Goal: Information Seeking & Learning: Learn about a topic

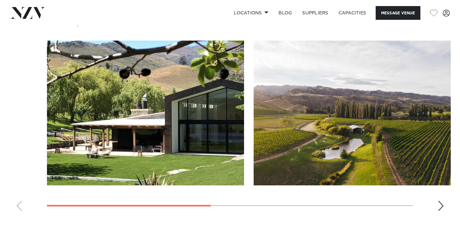
scroll to position [469, 0]
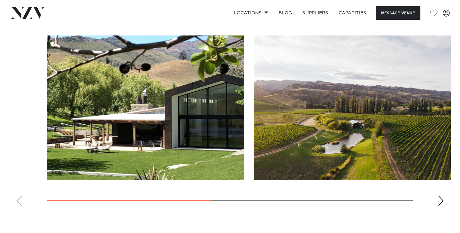
click at [445, 194] on swiper-container at bounding box center [230, 123] width 460 height 176
click at [441, 196] on div "Next slide" at bounding box center [441, 201] width 6 height 10
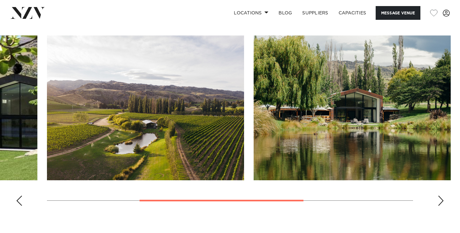
click at [441, 196] on div "Next slide" at bounding box center [441, 201] width 6 height 10
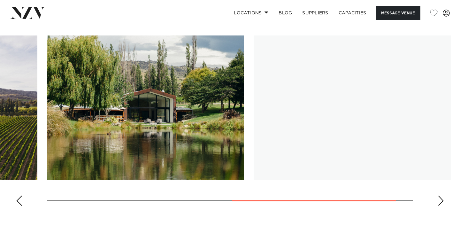
click at [442, 196] on div "Next slide" at bounding box center [441, 201] width 6 height 10
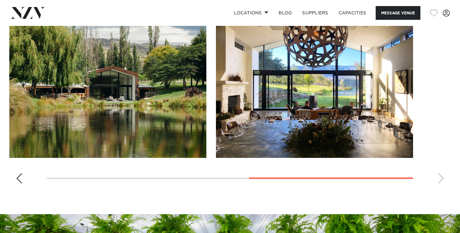
scroll to position [492, 0]
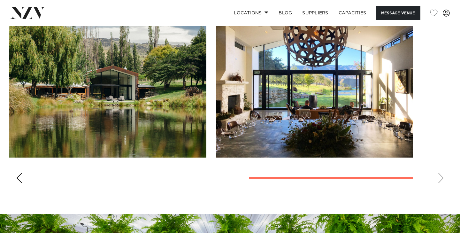
click at [20, 173] on div "Previous slide" at bounding box center [19, 178] width 6 height 10
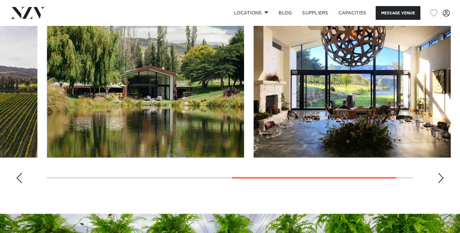
click at [20, 173] on div "Previous slide" at bounding box center [19, 178] width 6 height 10
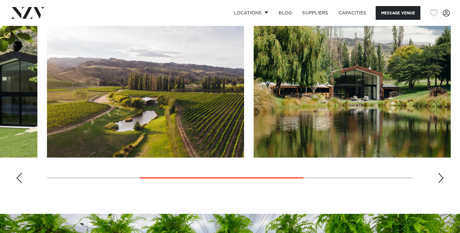
click at [20, 173] on div "Previous slide" at bounding box center [19, 178] width 6 height 10
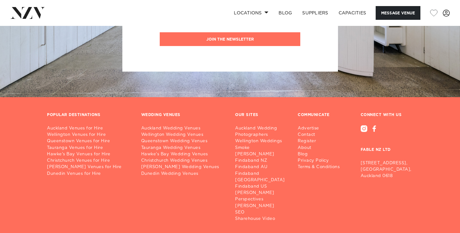
scroll to position [822, 0]
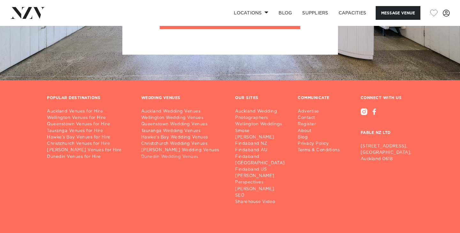
click at [164, 154] on link "Dunedin Wedding Venues" at bounding box center [183, 157] width 84 height 6
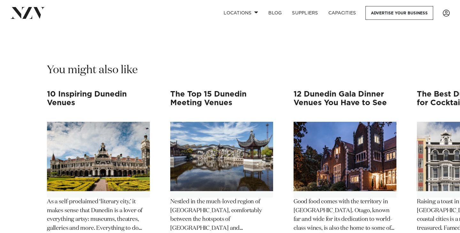
scroll to position [4553, 0]
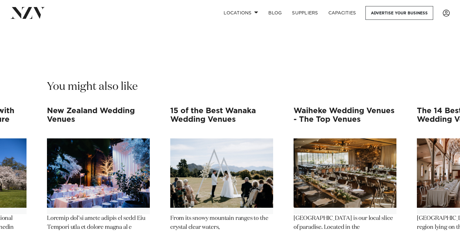
scroll to position [4522, 0]
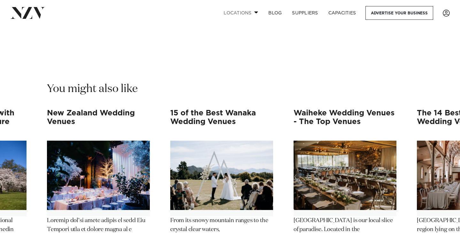
click at [252, 11] on link "Locations" at bounding box center [241, 13] width 45 height 14
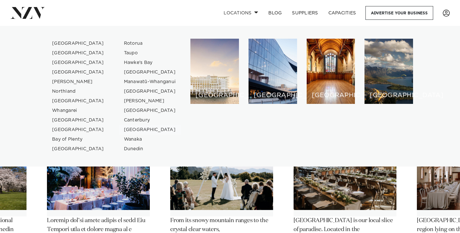
click at [145, 128] on link "[GEOGRAPHIC_DATA]" at bounding box center [150, 130] width 62 height 10
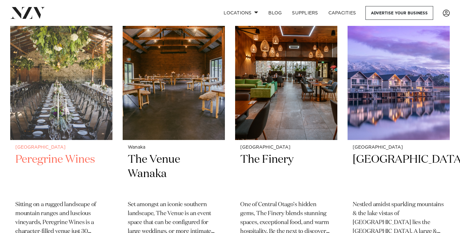
scroll to position [265, 0]
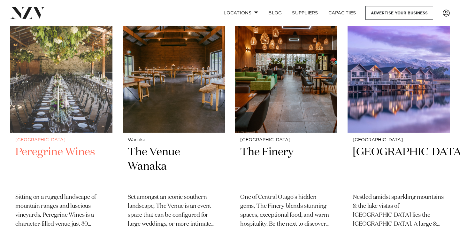
click at [86, 156] on h2 "Peregrine Wines" at bounding box center [61, 166] width 92 height 43
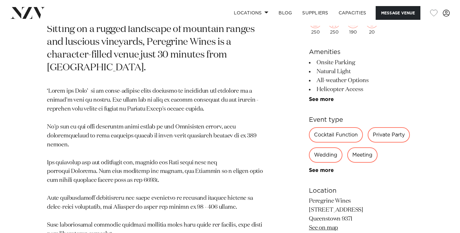
scroll to position [295, 0]
click at [327, 97] on link "See more" at bounding box center [334, 99] width 50 height 5
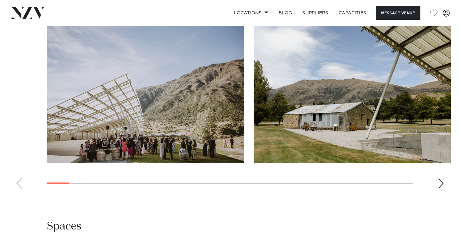
scroll to position [680, 0]
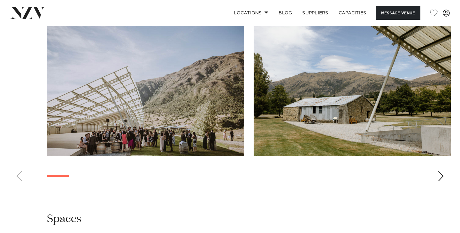
click at [438, 185] on swiper-container at bounding box center [230, 99] width 460 height 176
click at [441, 178] on div "Next slide" at bounding box center [441, 176] width 6 height 10
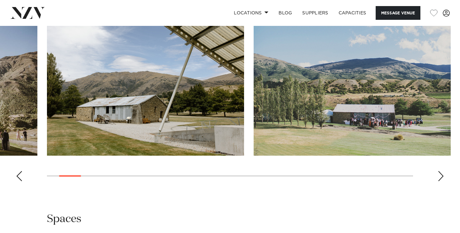
click at [441, 178] on div "Next slide" at bounding box center [441, 176] width 6 height 10
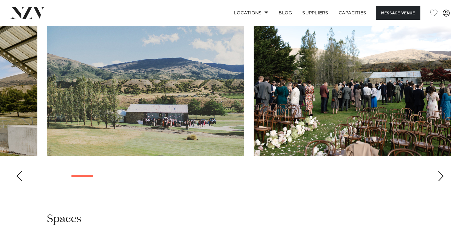
click at [441, 178] on div "Next slide" at bounding box center [441, 176] width 6 height 10
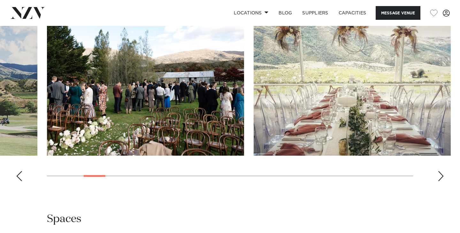
click at [440, 176] on div "Next slide" at bounding box center [441, 176] width 6 height 10
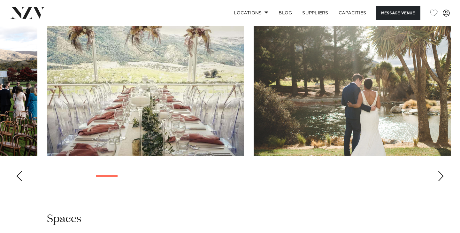
click at [440, 176] on div "Next slide" at bounding box center [441, 176] width 6 height 10
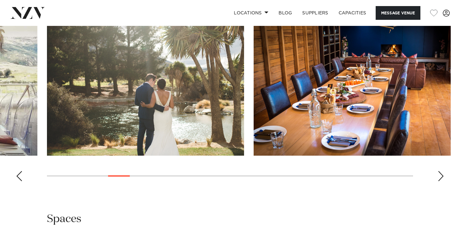
click at [440, 176] on div "Next slide" at bounding box center [441, 176] width 6 height 10
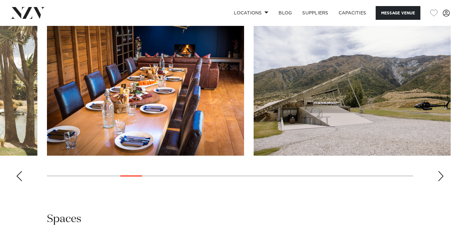
click at [440, 176] on div "Next slide" at bounding box center [441, 176] width 6 height 10
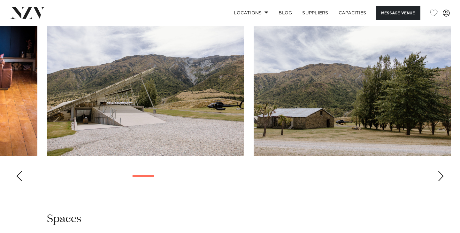
click at [440, 176] on div "Next slide" at bounding box center [441, 176] width 6 height 10
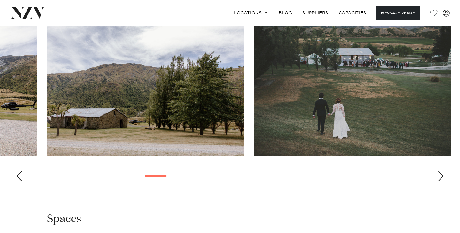
click at [440, 176] on div "Next slide" at bounding box center [441, 176] width 6 height 10
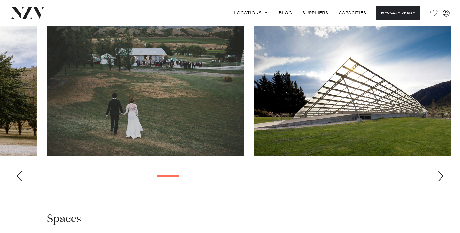
click at [440, 176] on div "Next slide" at bounding box center [441, 176] width 6 height 10
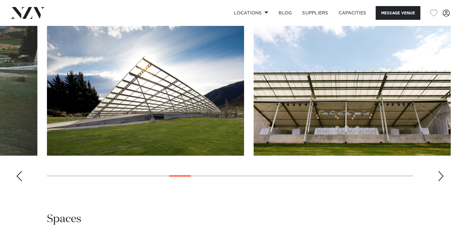
click at [440, 176] on div "Next slide" at bounding box center [441, 176] width 6 height 10
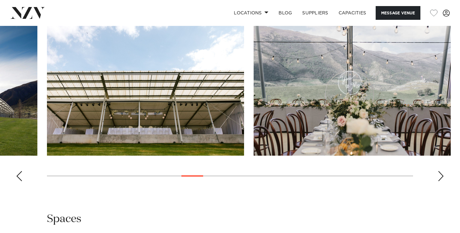
click at [440, 176] on div "Next slide" at bounding box center [441, 176] width 6 height 10
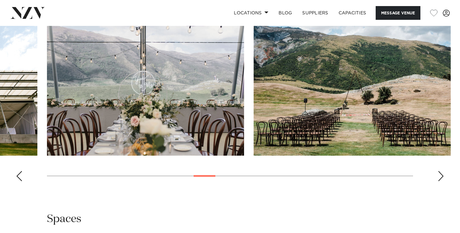
click at [440, 176] on div "Next slide" at bounding box center [441, 176] width 6 height 10
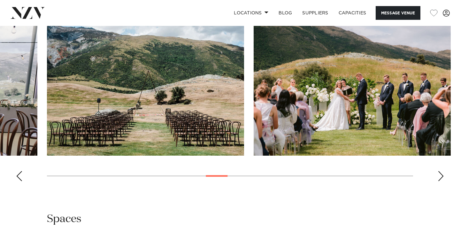
click at [440, 176] on div "Next slide" at bounding box center [441, 176] width 6 height 10
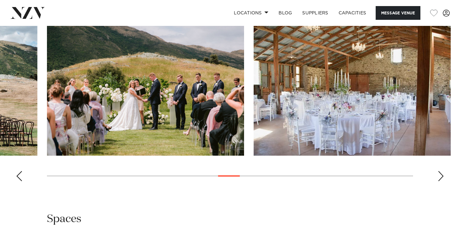
click at [442, 176] on div "Next slide" at bounding box center [441, 176] width 6 height 10
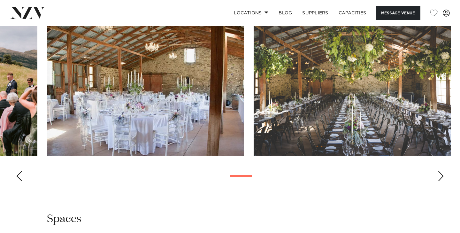
click at [442, 176] on div "Next slide" at bounding box center [441, 176] width 6 height 10
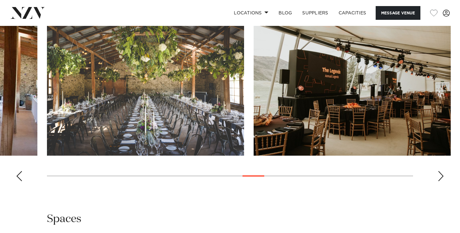
click at [442, 176] on div "Next slide" at bounding box center [441, 176] width 6 height 10
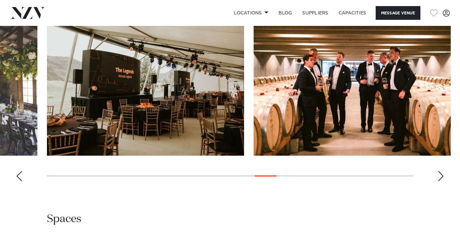
click at [442, 176] on div "Next slide" at bounding box center [441, 176] width 6 height 10
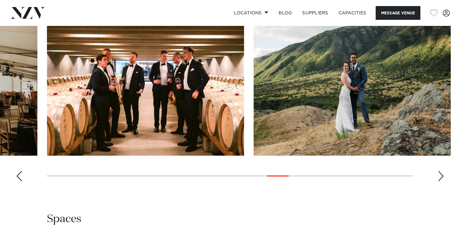
click at [442, 176] on div "Next slide" at bounding box center [441, 176] width 6 height 10
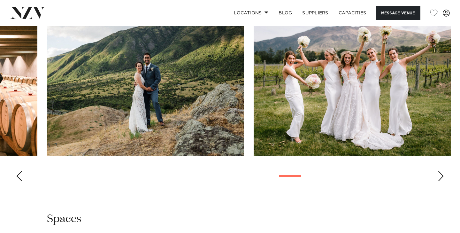
click at [442, 176] on div "Next slide" at bounding box center [441, 176] width 6 height 10
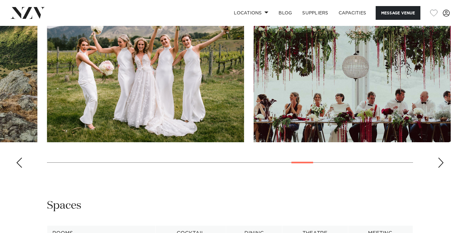
scroll to position [698, 0]
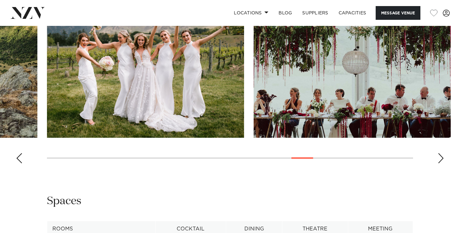
click at [438, 163] on div "Next slide" at bounding box center [441, 158] width 6 height 10
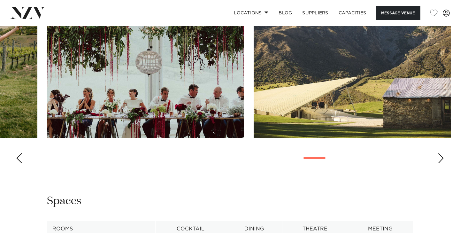
click at [438, 163] on div "Next slide" at bounding box center [441, 158] width 6 height 10
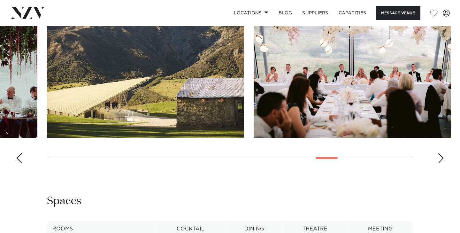
click at [437, 163] on swiper-container at bounding box center [230, 81] width 460 height 176
click at [441, 159] on div "Next slide" at bounding box center [441, 158] width 6 height 10
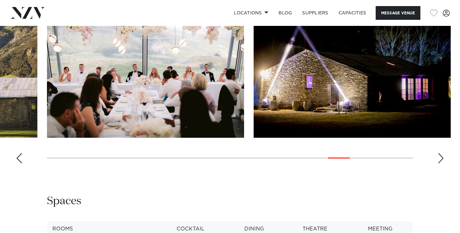
click at [441, 159] on div "Next slide" at bounding box center [441, 158] width 6 height 10
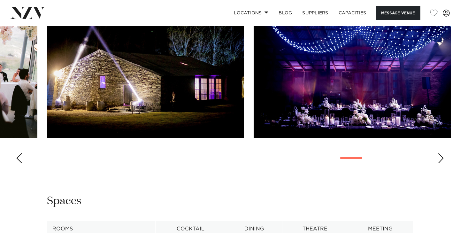
click at [441, 159] on div "Next slide" at bounding box center [441, 158] width 6 height 10
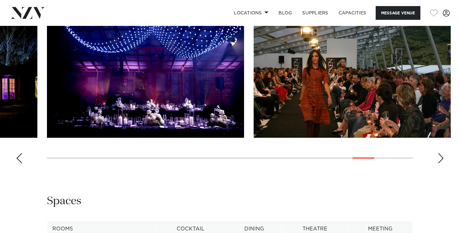
click at [441, 159] on div "Next slide" at bounding box center [441, 158] width 6 height 10
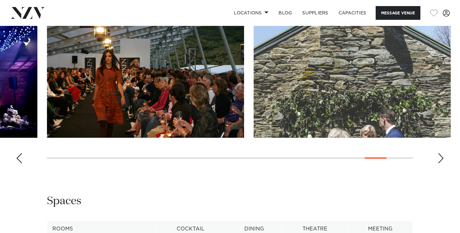
click at [441, 159] on div "Next slide" at bounding box center [441, 158] width 6 height 10
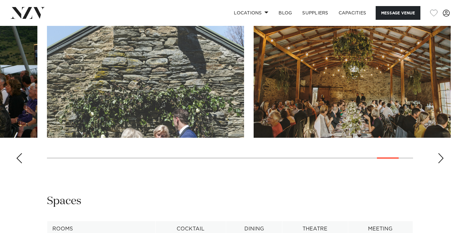
click at [442, 160] on div "Next slide" at bounding box center [441, 158] width 6 height 10
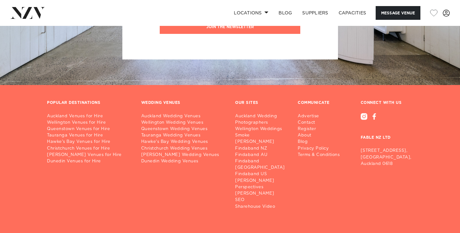
scroll to position [1145, 0]
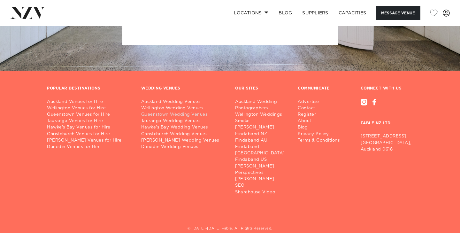
click at [169, 118] on link "Queenstown Wedding Venues" at bounding box center [183, 115] width 84 height 6
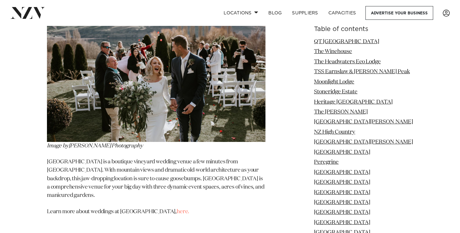
scroll to position [2242, 0]
